Goal: Transaction & Acquisition: Book appointment/travel/reservation

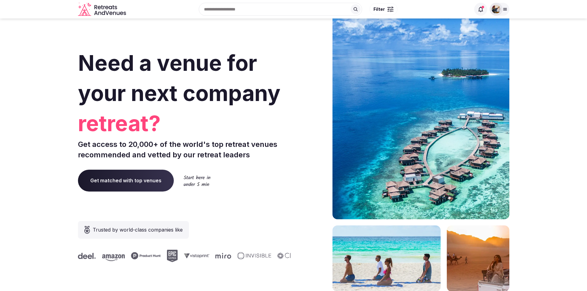
click at [498, 9] on img at bounding box center [495, 9] width 9 height 9
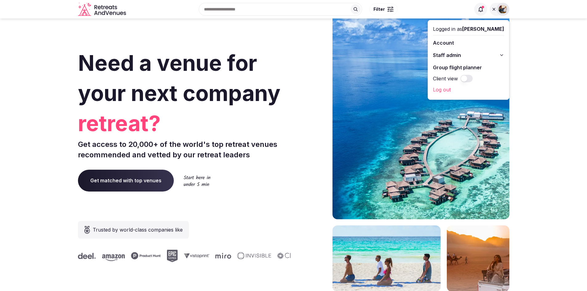
click at [461, 90] on link "Log out" at bounding box center [468, 90] width 71 height 10
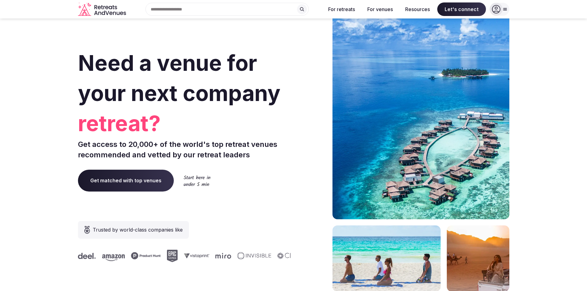
click at [282, 12] on input "text" at bounding box center [226, 9] width 163 height 13
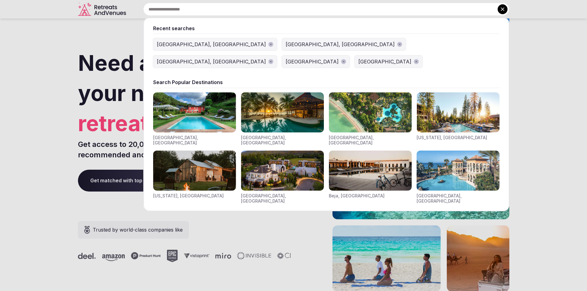
click at [170, 42] on div "[GEOGRAPHIC_DATA], [GEOGRAPHIC_DATA]" at bounding box center [211, 44] width 109 height 7
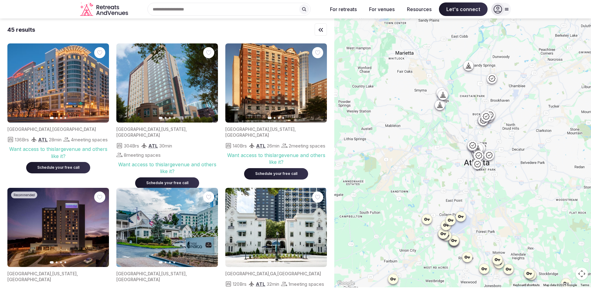
click at [190, 9] on div "Recent searches Atlanta, GA Austin, TX Barcelona, Spain Spain Republic of the C…" at bounding box center [227, 9] width 192 height 13
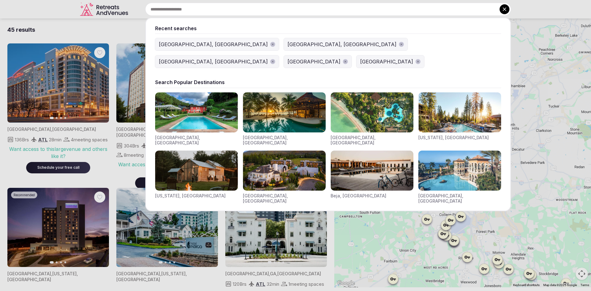
click at [284, 40] on button "[GEOGRAPHIC_DATA], [GEOGRAPHIC_DATA]" at bounding box center [346, 44] width 124 height 12
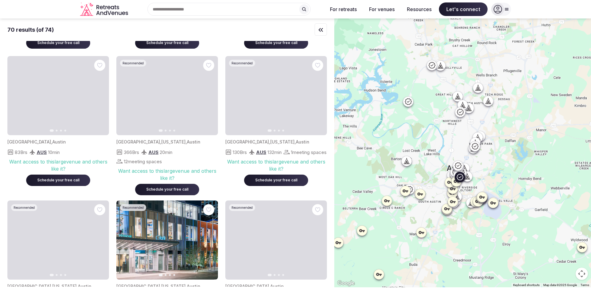
scroll to position [1186, 0]
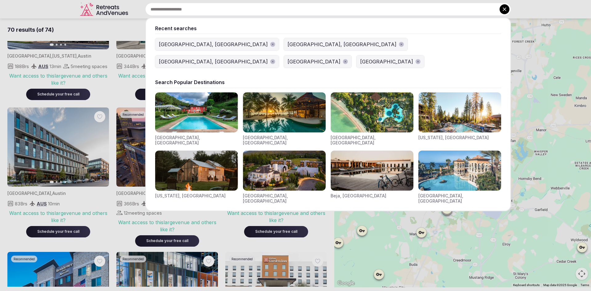
click at [166, 11] on div "Recent searches Atlanta, GA Austin, TX Barcelona, Spain Spain Republic of the C…" at bounding box center [321, 9] width 381 height 13
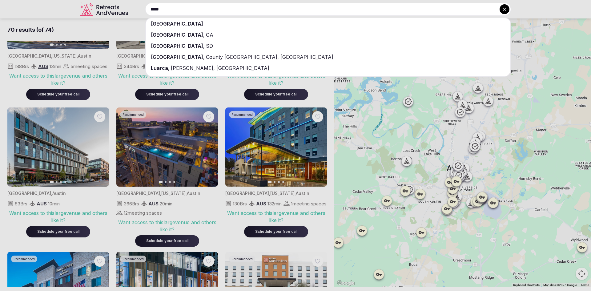
type input "*****"
click at [166, 23] on div "Spain" at bounding box center [328, 23] width 365 height 11
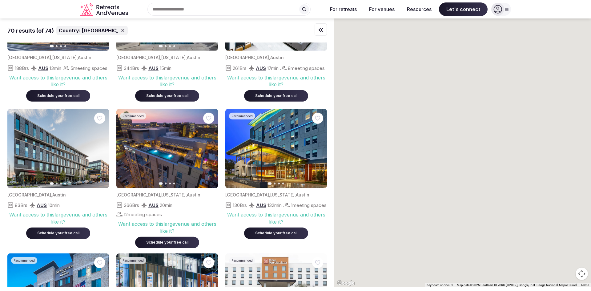
scroll to position [1187, 0]
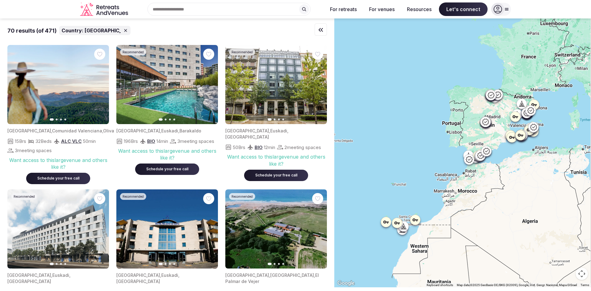
click at [267, 176] on div "Schedule your free call" at bounding box center [276, 175] width 49 height 5
click at [267, 177] on div "Schedule your free call" at bounding box center [276, 175] width 49 height 5
click at [269, 178] on div "Schedule your free call" at bounding box center [276, 175] width 49 height 5
click at [159, 172] on div "Schedule your free call" at bounding box center [167, 169] width 49 height 5
click at [68, 177] on div "Schedule your free call" at bounding box center [58, 178] width 49 height 5
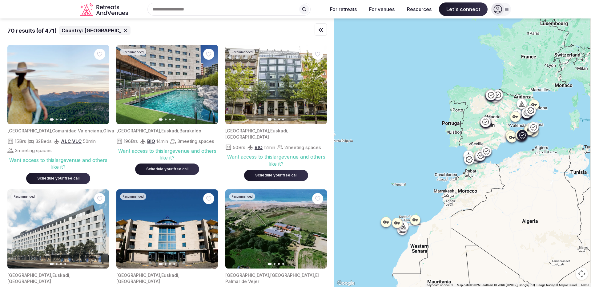
scroll to position [313, 0]
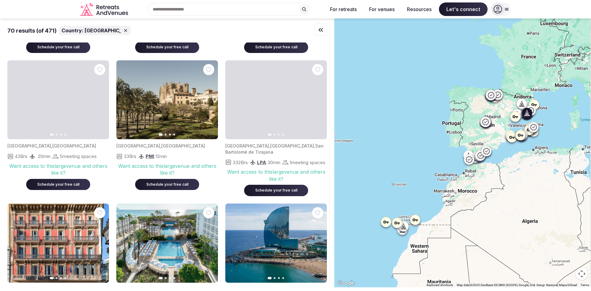
scroll to position [1138, 0]
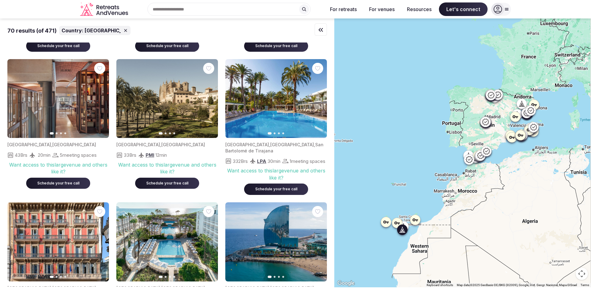
click at [318, 99] on icon "button" at bounding box center [318, 98] width 5 height 5
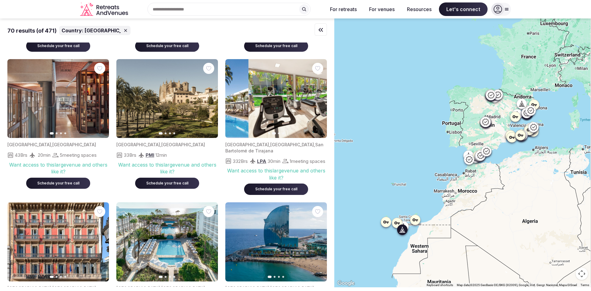
click at [318, 99] on icon "button" at bounding box center [318, 98] width 5 height 5
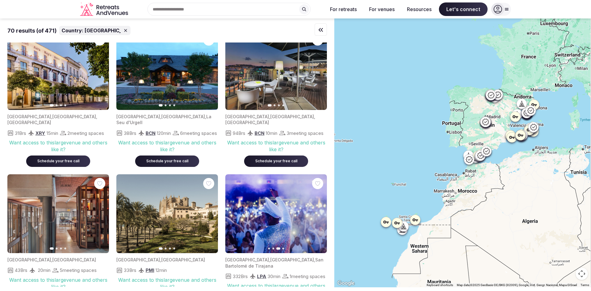
scroll to position [998, 0]
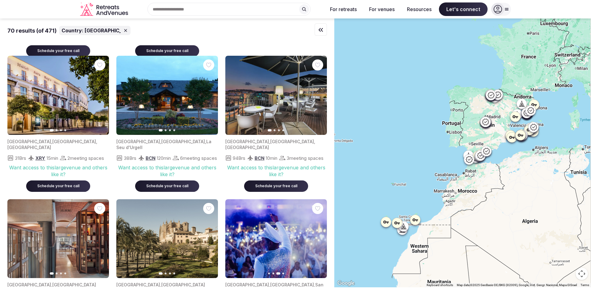
click at [171, 13] on div "Recent searches Atlanta, GA Austin, TX Barcelona, Spain Spain Republic of the C…" at bounding box center [227, 9] width 192 height 13
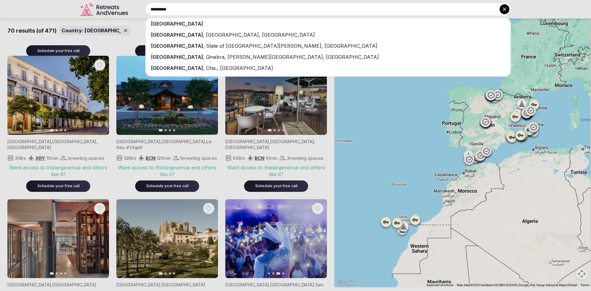
type input "**********"
click at [170, 22] on span "[GEOGRAPHIC_DATA]" at bounding box center [177, 24] width 52 height 6
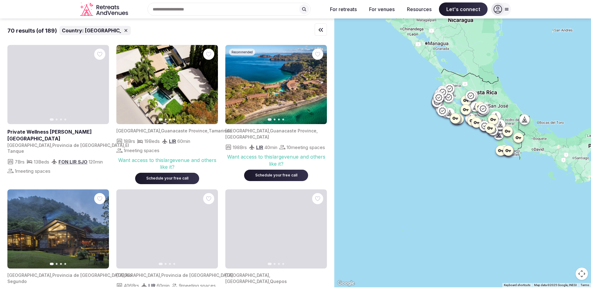
scroll to position [2, 0]
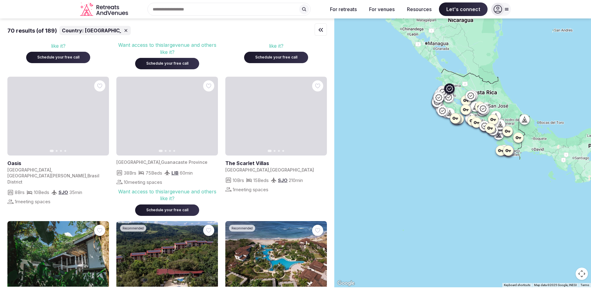
scroll to position [401, 0]
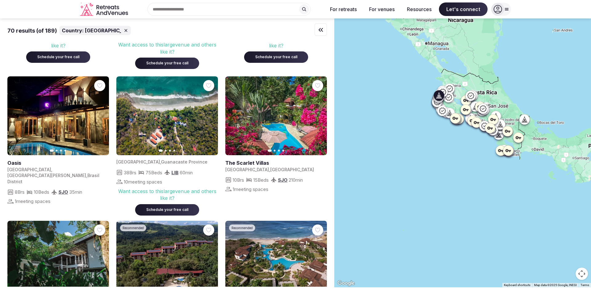
click at [0, 0] on icon "button" at bounding box center [0, 0] width 0 height 0
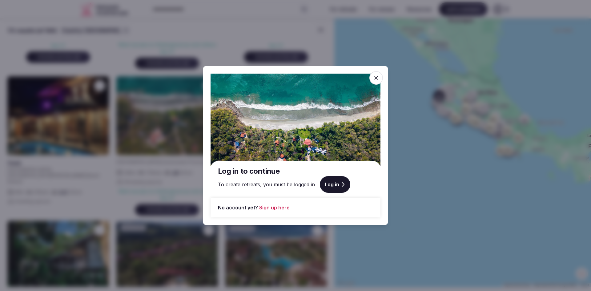
click at [374, 79] on icon at bounding box center [376, 78] width 6 height 6
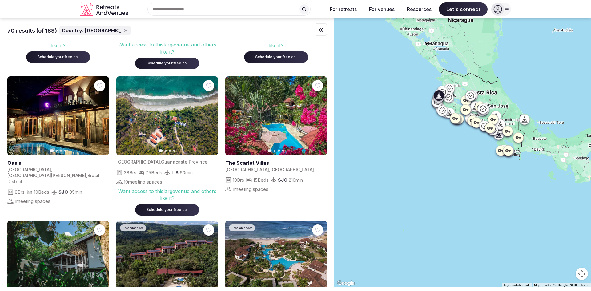
click at [172, 208] on div "Schedule your free call" at bounding box center [167, 209] width 49 height 5
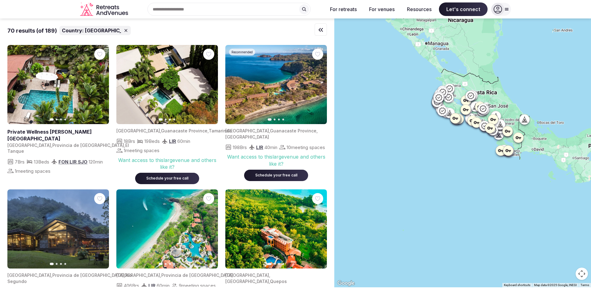
click at [179, 10] on div "Recent searches Costa Rica Atlanta, GA Austin, TX Barcelona, Spain Spain Search…" at bounding box center [227, 9] width 192 height 13
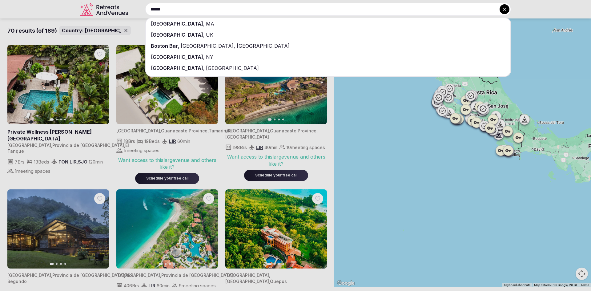
type input "******"
click at [205, 26] on span "MA" at bounding box center [210, 24] width 10 height 6
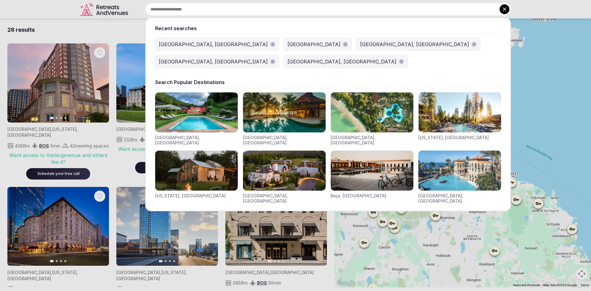
click at [191, 11] on div "Recent searches Boston, MA Costa Rica Atlanta, GA Austin, TX Barcelona, Spain S…" at bounding box center [321, 9] width 381 height 13
click at [87, 10] on div at bounding box center [295, 145] width 591 height 291
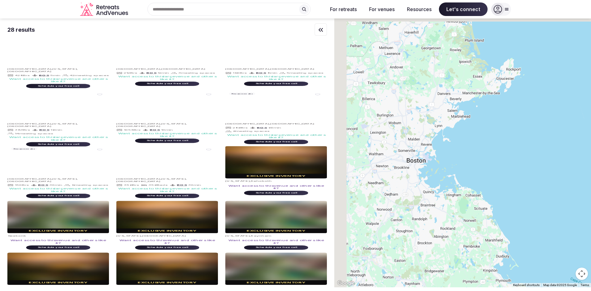
drag, startPoint x: 383, startPoint y: 82, endPoint x: 401, endPoint y: 141, distance: 61.9
click at [401, 141] on div at bounding box center [462, 152] width 257 height 269
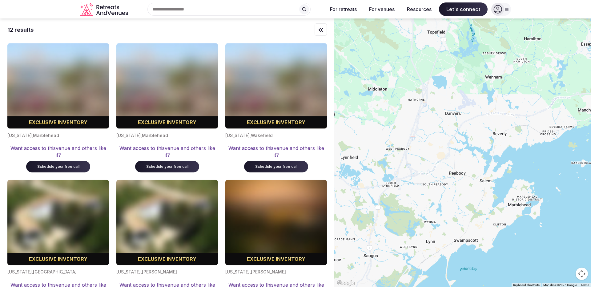
drag, startPoint x: 435, startPoint y: 101, endPoint x: 410, endPoint y: 101, distance: 25.6
click at [410, 101] on div at bounding box center [462, 152] width 257 height 269
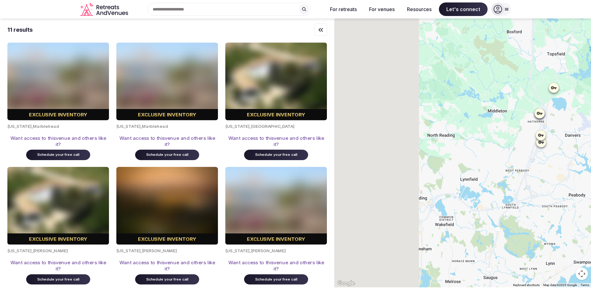
drag, startPoint x: 410, startPoint y: 101, endPoint x: 560, endPoint y: 127, distance: 152.9
click at [560, 127] on div at bounding box center [462, 152] width 257 height 269
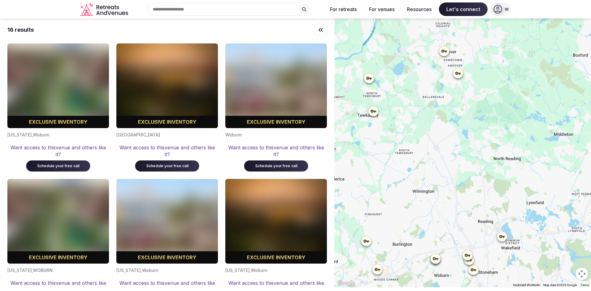
drag, startPoint x: 422, startPoint y: 130, endPoint x: 455, endPoint y: 150, distance: 38.7
click at [455, 150] on div at bounding box center [462, 152] width 257 height 269
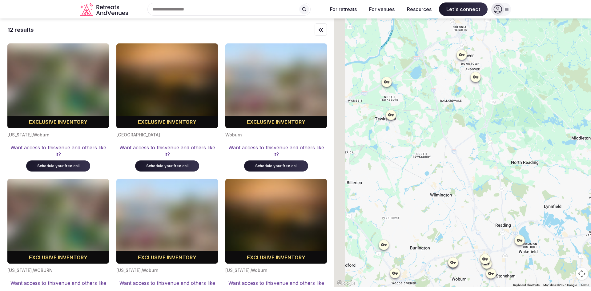
drag, startPoint x: 419, startPoint y: 141, endPoint x: 438, endPoint y: 147, distance: 20.1
click at [438, 147] on div at bounding box center [462, 152] width 257 height 269
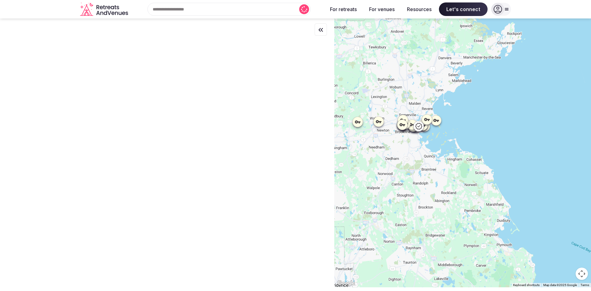
drag, startPoint x: 409, startPoint y: 175, endPoint x: 368, endPoint y: 69, distance: 114.1
click at [368, 69] on div at bounding box center [462, 152] width 257 height 269
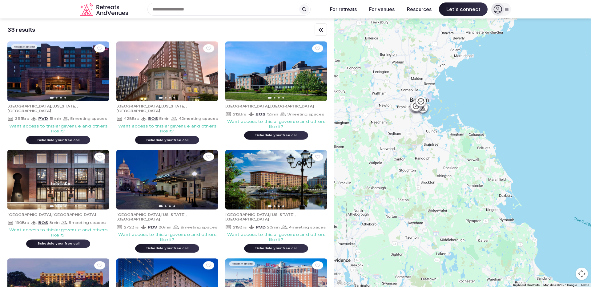
drag, startPoint x: 370, startPoint y: 145, endPoint x: 373, endPoint y: 125, distance: 20.2
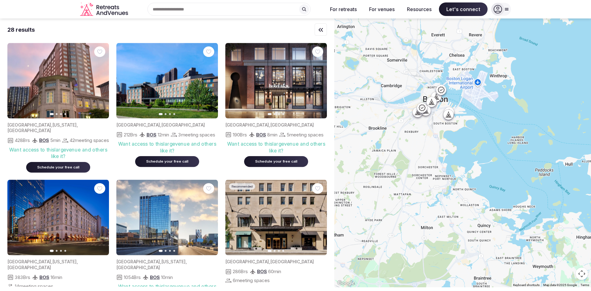
drag, startPoint x: 417, startPoint y: 111, endPoint x: 449, endPoint y: 141, distance: 44.2
click at [449, 141] on div at bounding box center [462, 152] width 257 height 269
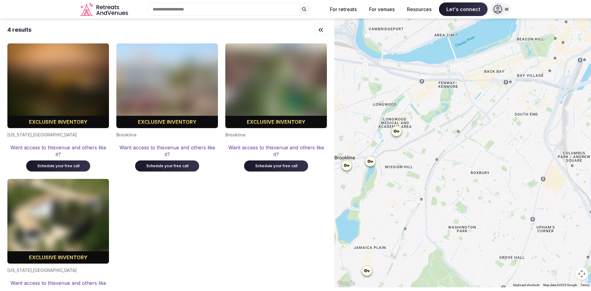
drag, startPoint x: 374, startPoint y: 131, endPoint x: 295, endPoint y: 238, distance: 133.2
click at [295, 238] on div "4 results Exclusive inventory Massachusetts , Boston Want access to this venue …" at bounding box center [295, 152] width 591 height 269
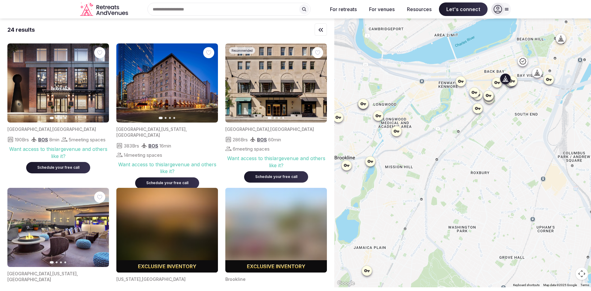
click at [210, 83] on icon "button" at bounding box center [209, 83] width 2 height 4
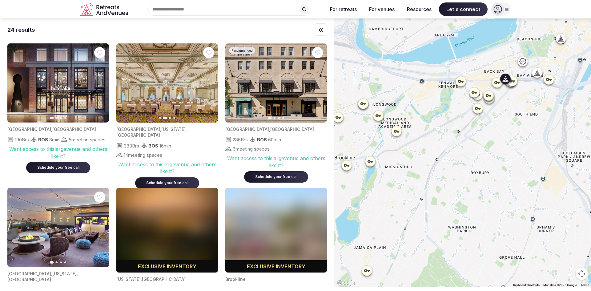
click at [125, 82] on icon "button" at bounding box center [124, 83] width 2 height 4
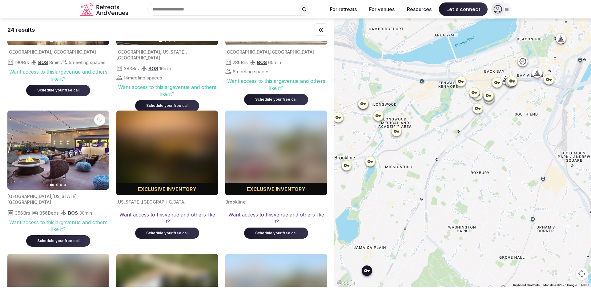
scroll to position [79, 0]
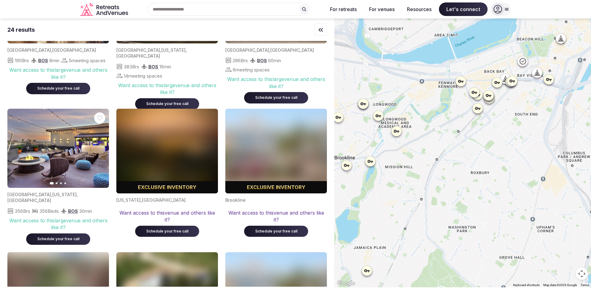
click at [103, 8] on icon "Retreats and Venues company logo" at bounding box center [101, 7] width 3 height 3
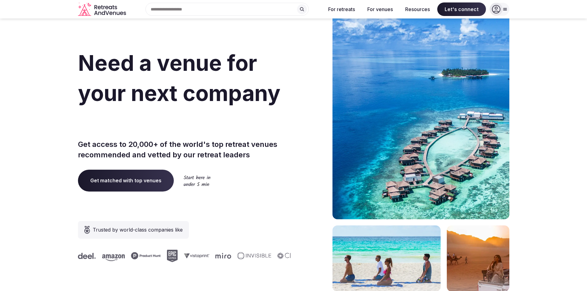
click at [304, 11] on icon at bounding box center [302, 9] width 4 height 4
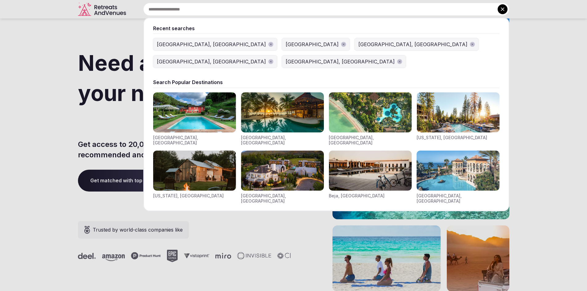
click at [196, 92] on img "Visit venues for Toscana, Italy" at bounding box center [194, 112] width 83 height 40
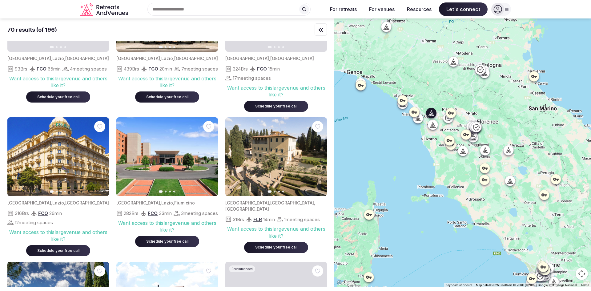
scroll to position [650, 0]
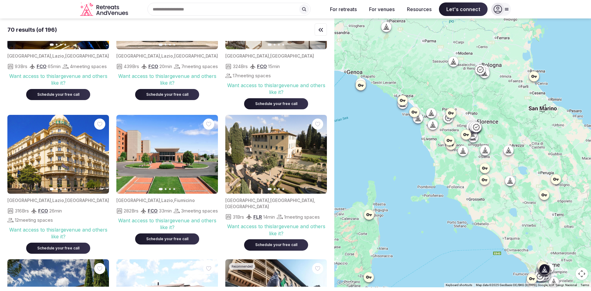
click at [101, 155] on icon "button" at bounding box center [100, 154] width 5 height 5
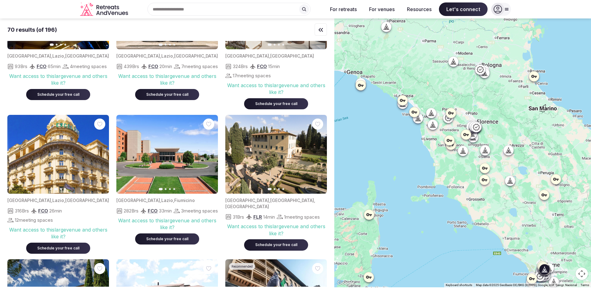
click at [101, 155] on icon "button" at bounding box center [100, 154] width 5 height 5
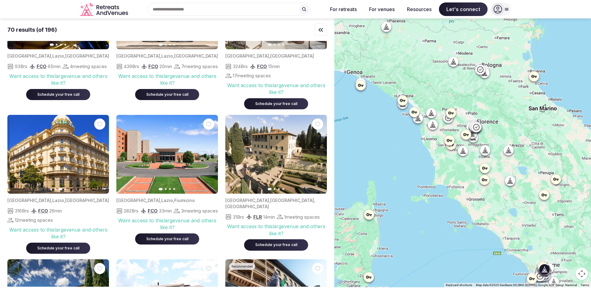
click at [101, 155] on icon "button" at bounding box center [100, 154] width 5 height 5
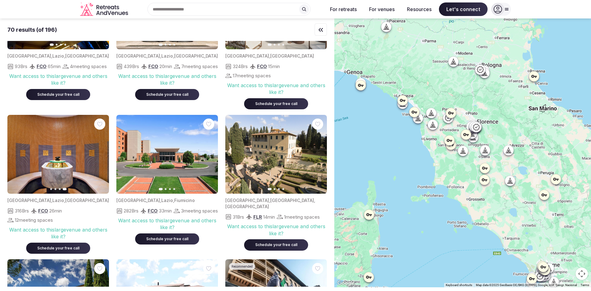
click at [452, 140] on icon at bounding box center [450, 140] width 6 height 3
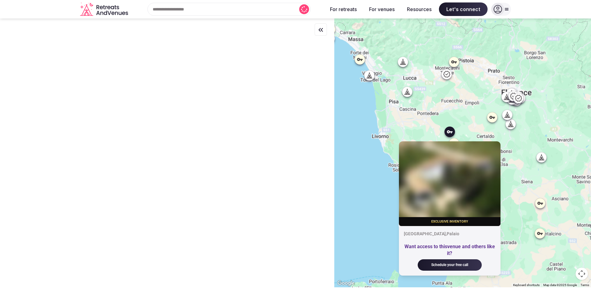
scroll to position [0, 0]
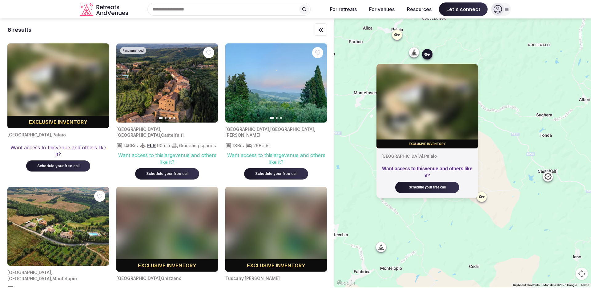
drag, startPoint x: 428, startPoint y: 52, endPoint x: 389, endPoint y: 58, distance: 39.9
click at [389, 58] on div "Exclusive inventory Toscana , Palaio Want access to this venue and others like …" at bounding box center [462, 152] width 257 height 269
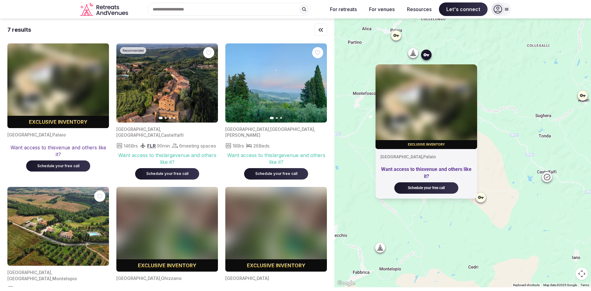
click at [413, 54] on icon at bounding box center [413, 55] width 2 height 2
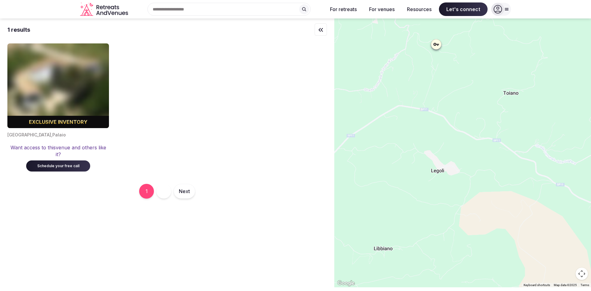
drag, startPoint x: 400, startPoint y: 32, endPoint x: 395, endPoint y: 78, distance: 45.6
click at [395, 78] on div at bounding box center [462, 152] width 257 height 269
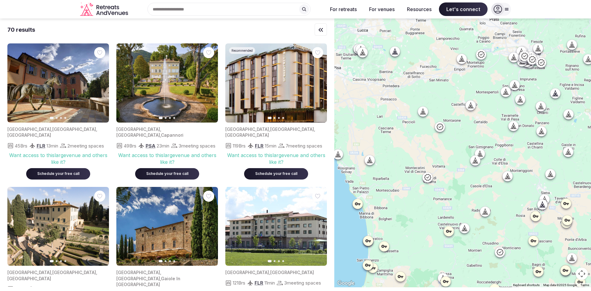
click at [304, 10] on icon at bounding box center [304, 9] width 4 height 4
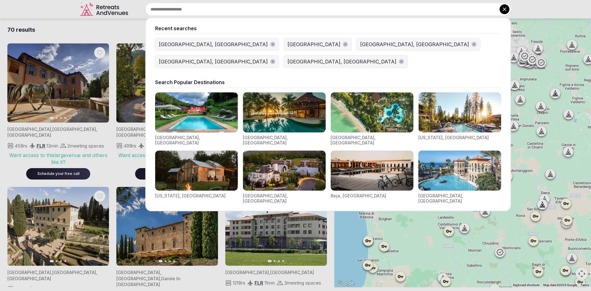
click at [282, 104] on img "Visit venues for Riviera Maya, Mexico" at bounding box center [284, 112] width 83 height 40
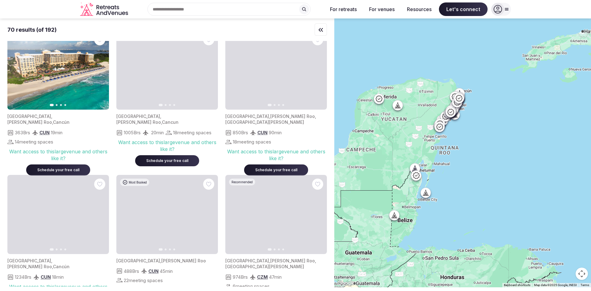
scroll to position [663, 0]
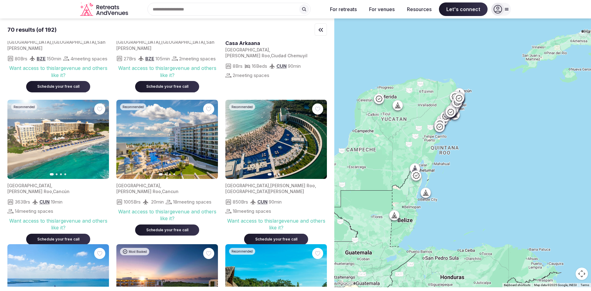
click at [175, 11] on div "Recent searches Boston, MA Costa Rica Atlanta, GA Austin, TX Barcelona, Spain S…" at bounding box center [227, 9] width 192 height 13
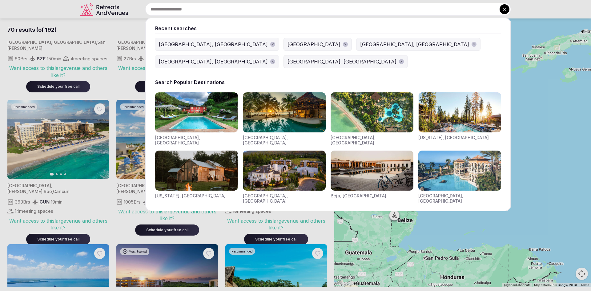
click at [288, 43] on div "[GEOGRAPHIC_DATA]" at bounding box center [314, 44] width 53 height 7
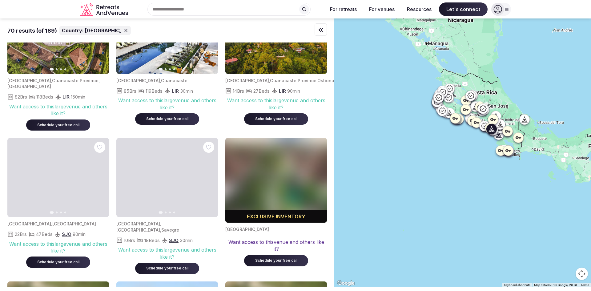
scroll to position [2195, 0]
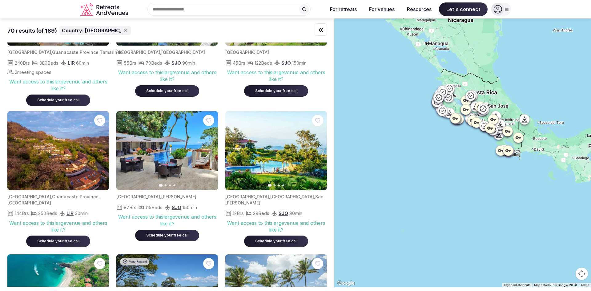
scroll to position [1650, 0]
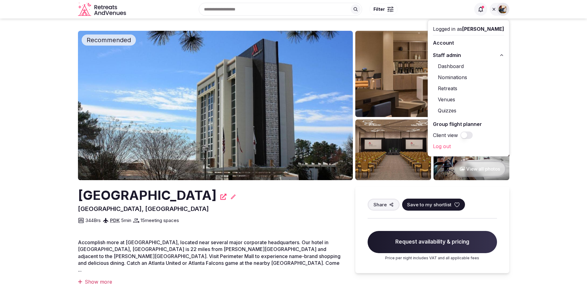
click at [418, 205] on span "Save to my shortlist" at bounding box center [429, 204] width 44 height 6
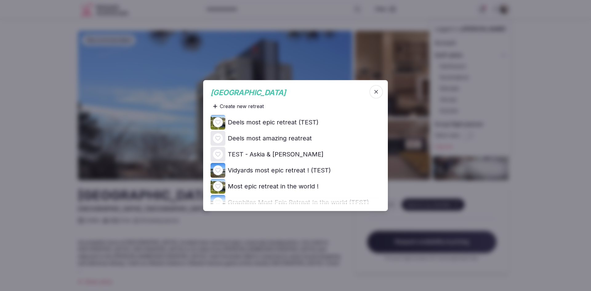
click at [373, 91] on span "button" at bounding box center [376, 92] width 14 height 14
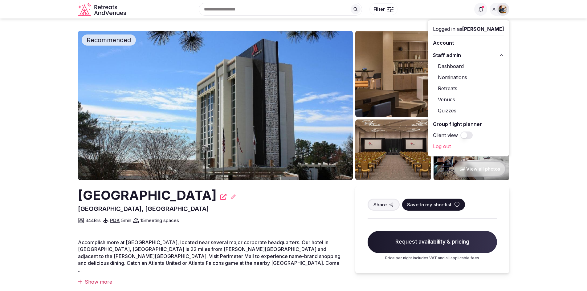
click at [497, 10] on div at bounding box center [502, 9] width 13 height 13
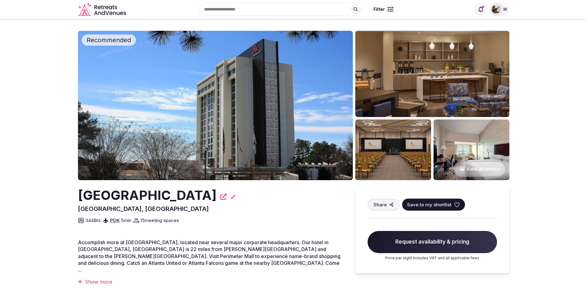
click at [498, 13] on img at bounding box center [495, 9] width 9 height 9
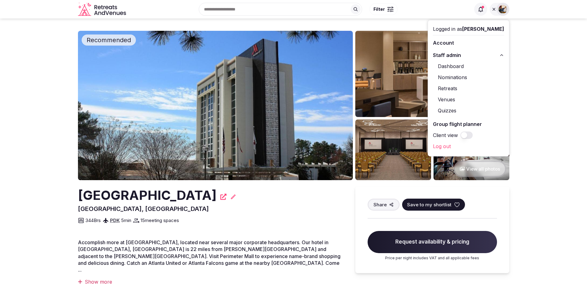
click at [459, 147] on link "Log out" at bounding box center [468, 146] width 71 height 10
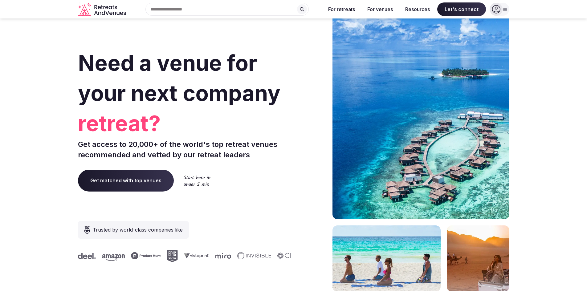
click at [179, 12] on div "Recent searches [GEOGRAPHIC_DATA], [GEOGRAPHIC_DATA] [GEOGRAPHIC_DATA] [GEOGRAP…" at bounding box center [224, 9] width 192 height 13
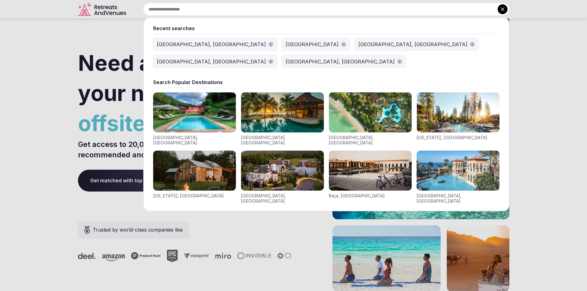
click at [183, 92] on img "Visit venues for Toscana, Italy" at bounding box center [194, 112] width 83 height 40
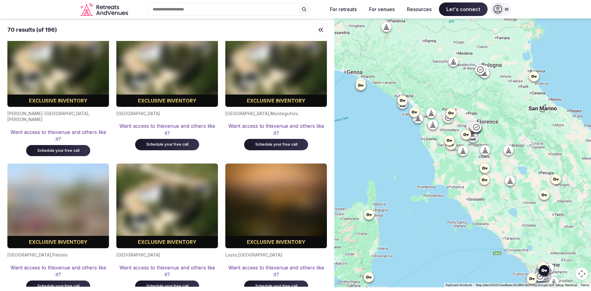
click at [144, 194] on img at bounding box center [167, 205] width 102 height 85
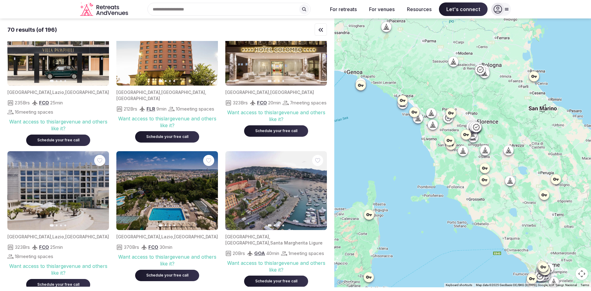
scroll to position [1797, 0]
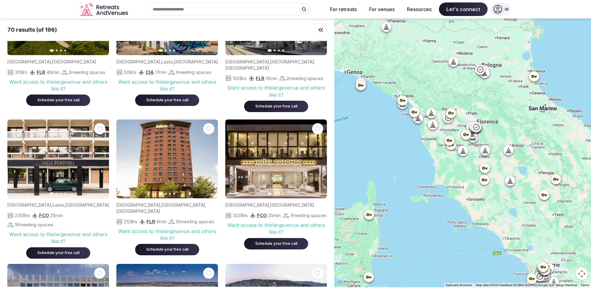
click at [215, 12] on div "Recent searches Boston, MA Costa Rica Atlanta, GA Austin, TX Barcelona, Spain S…" at bounding box center [227, 9] width 192 height 13
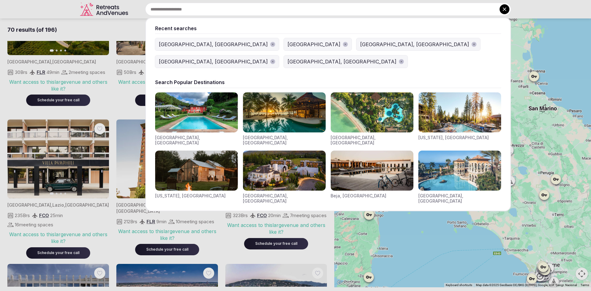
click at [269, 104] on img "Visit venues for Riviera Maya, Mexico" at bounding box center [284, 112] width 83 height 40
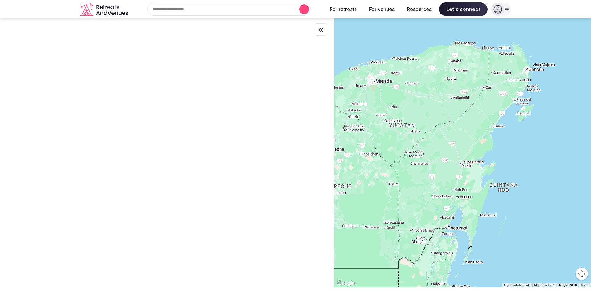
scroll to position [0, 0]
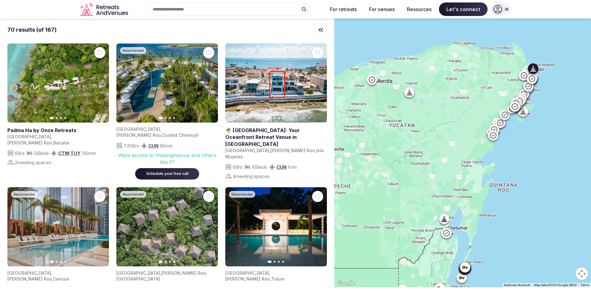
click at [282, 101] on link at bounding box center [276, 82] width 102 height 79
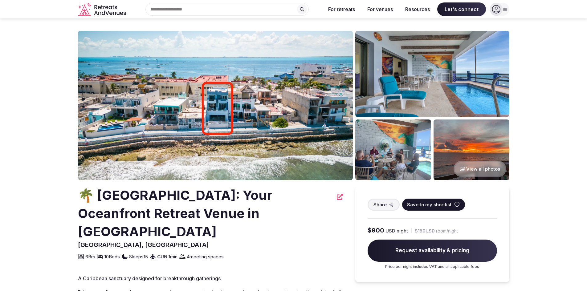
click at [423, 206] on span "Save to my shortlist" at bounding box center [429, 204] width 44 height 6
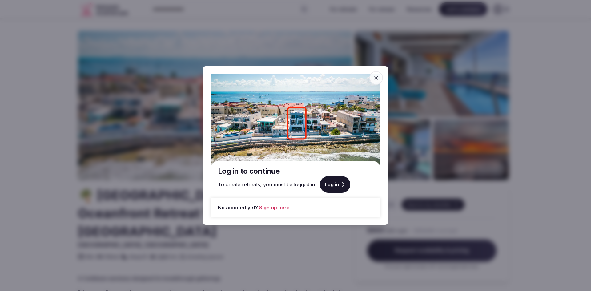
drag, startPoint x: 377, startPoint y: 75, endPoint x: 371, endPoint y: 75, distance: 5.6
click at [371, 75] on span "button" at bounding box center [376, 78] width 14 height 14
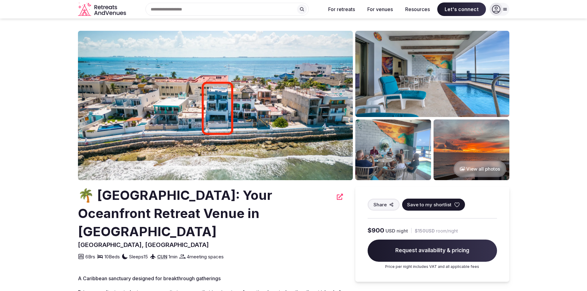
click at [427, 202] on span "Save to my shortlist" at bounding box center [429, 204] width 44 height 6
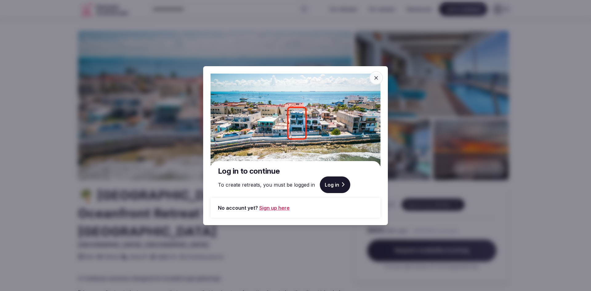
click at [376, 79] on icon "button" at bounding box center [376, 78] width 6 height 6
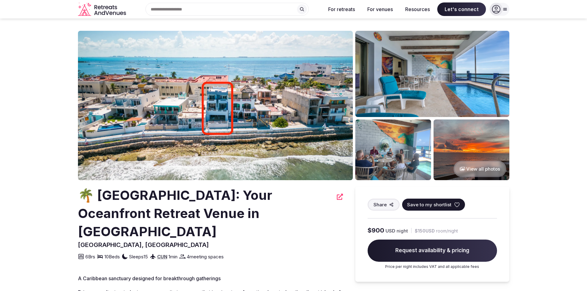
click at [436, 203] on span "Save to my shortlist" at bounding box center [429, 204] width 44 height 6
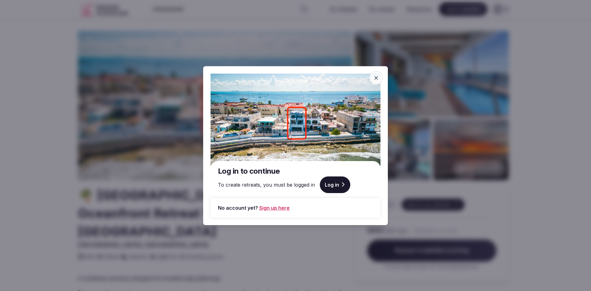
click at [373, 77] on icon "button" at bounding box center [376, 78] width 6 height 6
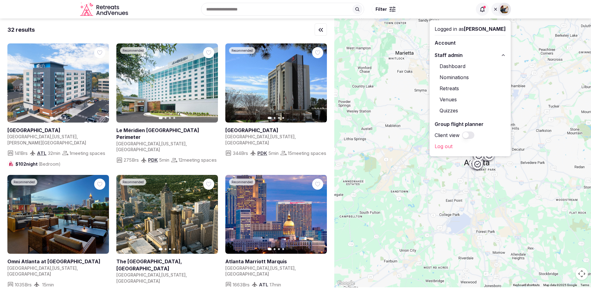
click at [269, 134] on span "," at bounding box center [269, 136] width 1 height 5
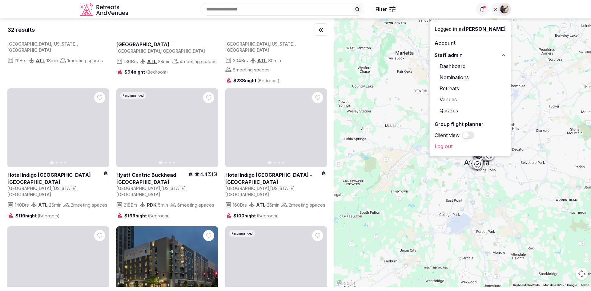
scroll to position [377, 0]
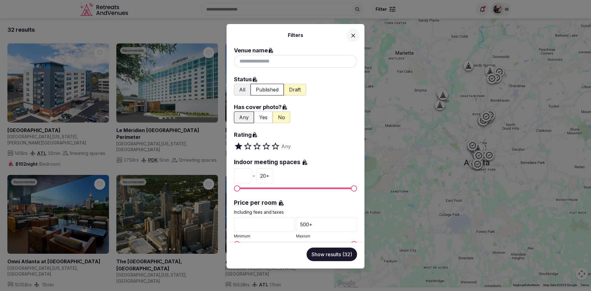
scroll to position [145, 0]
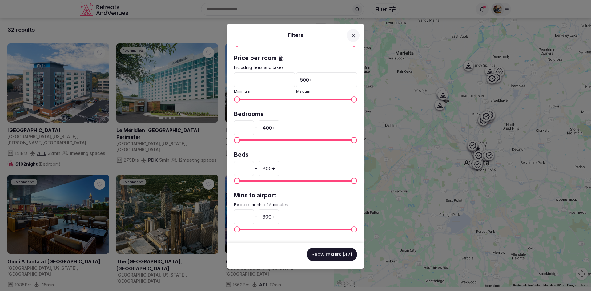
click at [353, 34] on icon at bounding box center [353, 35] width 6 height 6
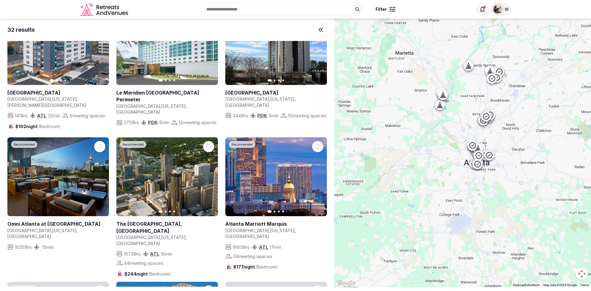
scroll to position [38, 0]
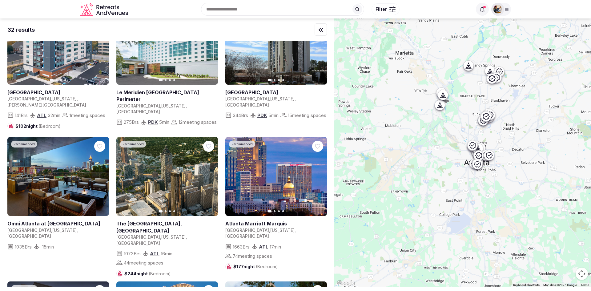
click at [503, 9] on div at bounding box center [497, 9] width 13 height 13
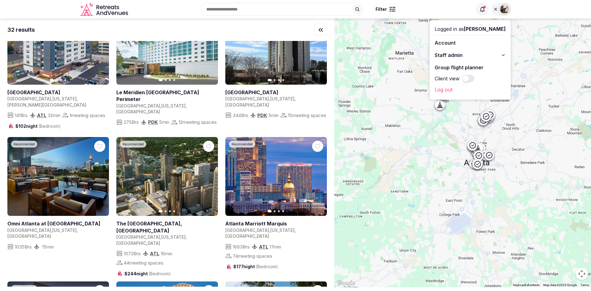
click at [463, 91] on link "Log out" at bounding box center [470, 90] width 71 height 10
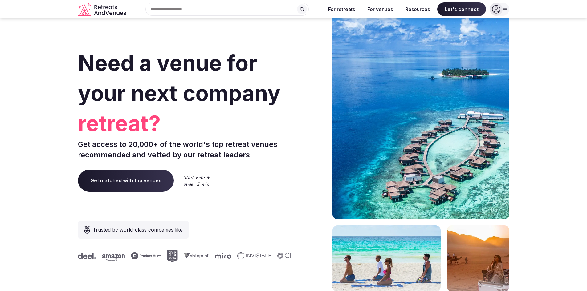
click at [305, 12] on button at bounding box center [302, 9] width 10 height 10
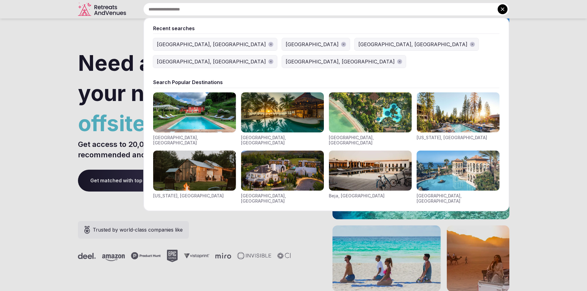
click at [173, 44] on div "[GEOGRAPHIC_DATA], [GEOGRAPHIC_DATA]" at bounding box center [211, 44] width 109 height 7
